Goal: Task Accomplishment & Management: Manage account settings

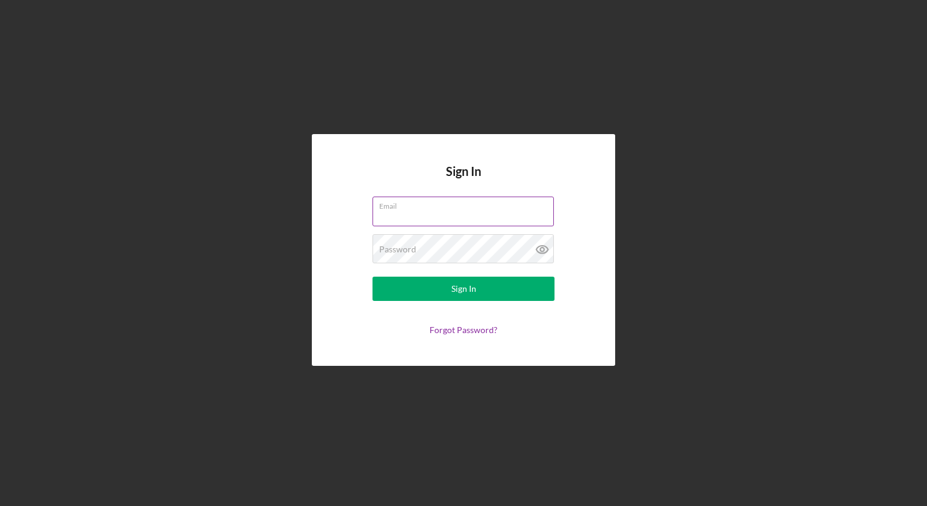
click at [430, 216] on input "Email" at bounding box center [463, 211] width 181 height 29
type input "[PERSON_NAME][EMAIL_ADDRESS][DOMAIN_NAME]"
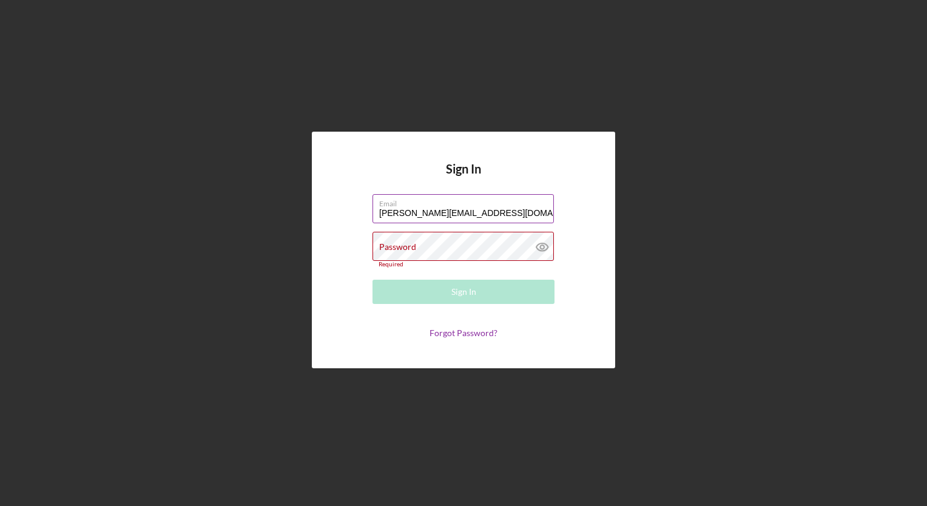
click at [462, 224] on div "Email [PERSON_NAME][EMAIL_ADDRESS][DOMAIN_NAME]" at bounding box center [464, 209] width 182 height 30
click at [457, 215] on input "[PERSON_NAME][EMAIL_ADDRESS][DOMAIN_NAME]" at bounding box center [463, 208] width 181 height 29
click at [400, 232] on div "Password Required" at bounding box center [464, 250] width 182 height 36
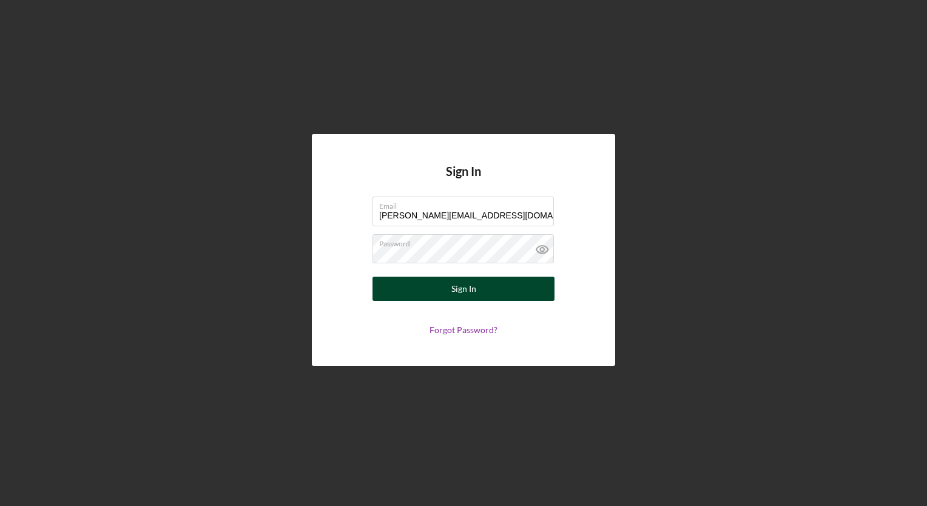
click at [437, 292] on button "Sign In" at bounding box center [464, 289] width 182 height 24
